Goal: Task Accomplishment & Management: Use online tool/utility

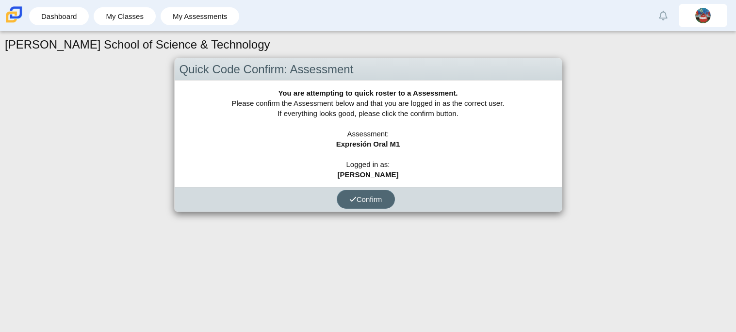
click at [371, 198] on span "Confirm" at bounding box center [365, 199] width 33 height 8
